Goal: Entertainment & Leisure: Consume media (video, audio)

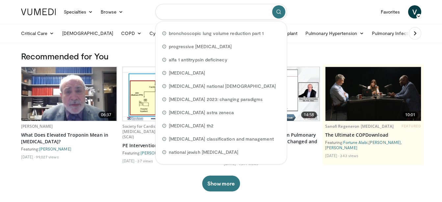
click at [229, 15] on input "Search topics, interventions" at bounding box center [221, 12] width 132 height 16
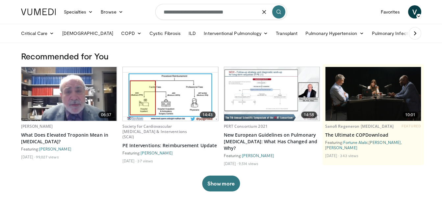
type input "**********"
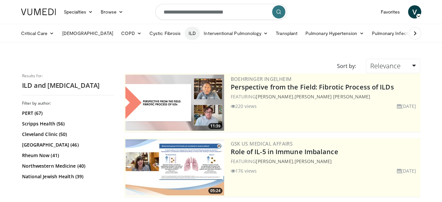
click at [185, 33] on link "ILD" at bounding box center [192, 33] width 15 height 13
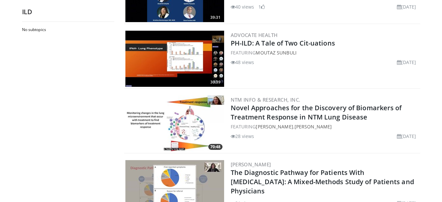
scroll to position [470, 0]
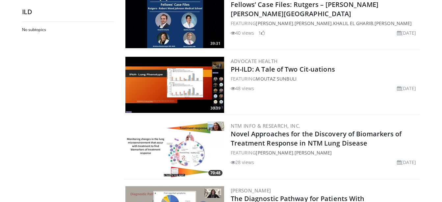
click at [189, 82] on img at bounding box center [174, 85] width 99 height 56
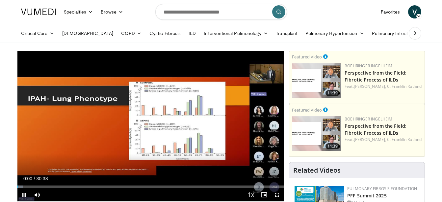
click at [189, 82] on div "10 seconds Tap to unmute" at bounding box center [150, 126] width 267 height 150
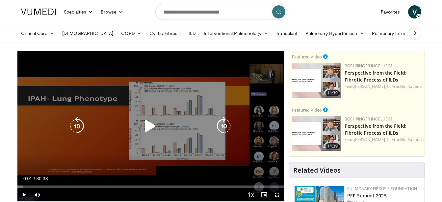
click at [153, 122] on icon "Video Player" at bounding box center [150, 126] width 18 height 18
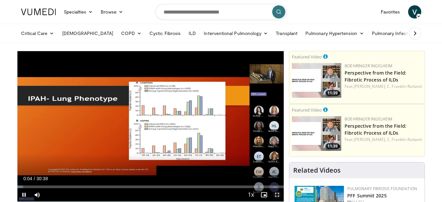
click at [276, 194] on span "Video Player" at bounding box center [277, 194] width 13 height 13
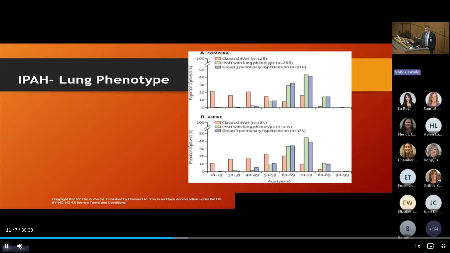
click at [7, 201] on span "Video Player" at bounding box center [6, 245] width 13 height 13
drag, startPoint x: 175, startPoint y: 236, endPoint x: 153, endPoint y: 240, distance: 21.4
click at [153, 201] on div "Current Time 10:27 / Duration 30:38 Play Skip Backward Skip Forward Mute Loaded…" at bounding box center [225, 245] width 450 height 13
click at [5, 201] on span "Video Player" at bounding box center [6, 245] width 13 height 13
click at [10, 201] on span "Video Player" at bounding box center [6, 245] width 13 height 13
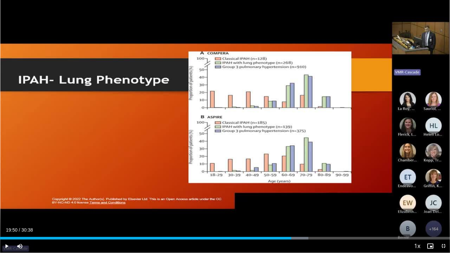
click at [0, 34] on div "10 seconds Tap to unmute" at bounding box center [225, 126] width 450 height 253
click at [7, 201] on span "Video Player" at bounding box center [6, 245] width 13 height 13
